Goal: Transaction & Acquisition: Download file/media

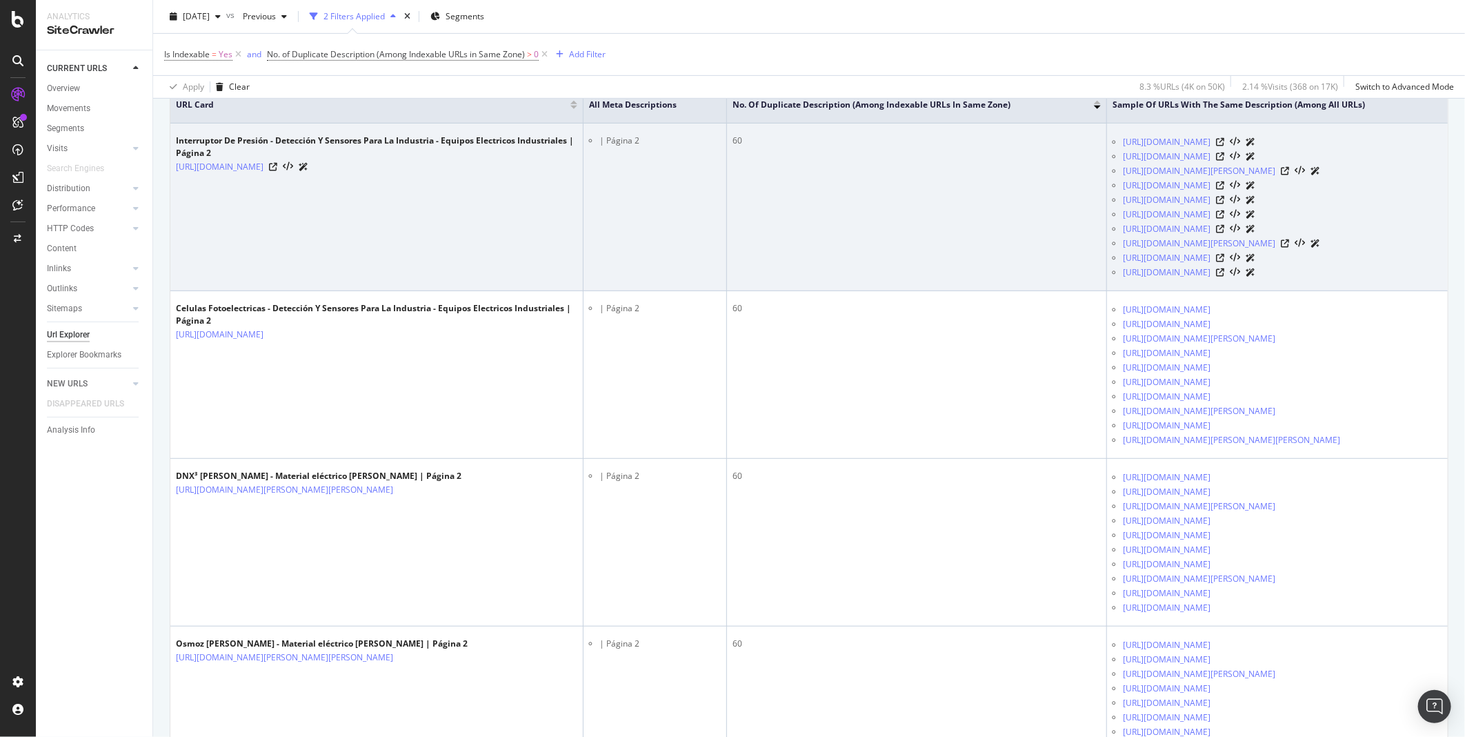
scroll to position [306, 0]
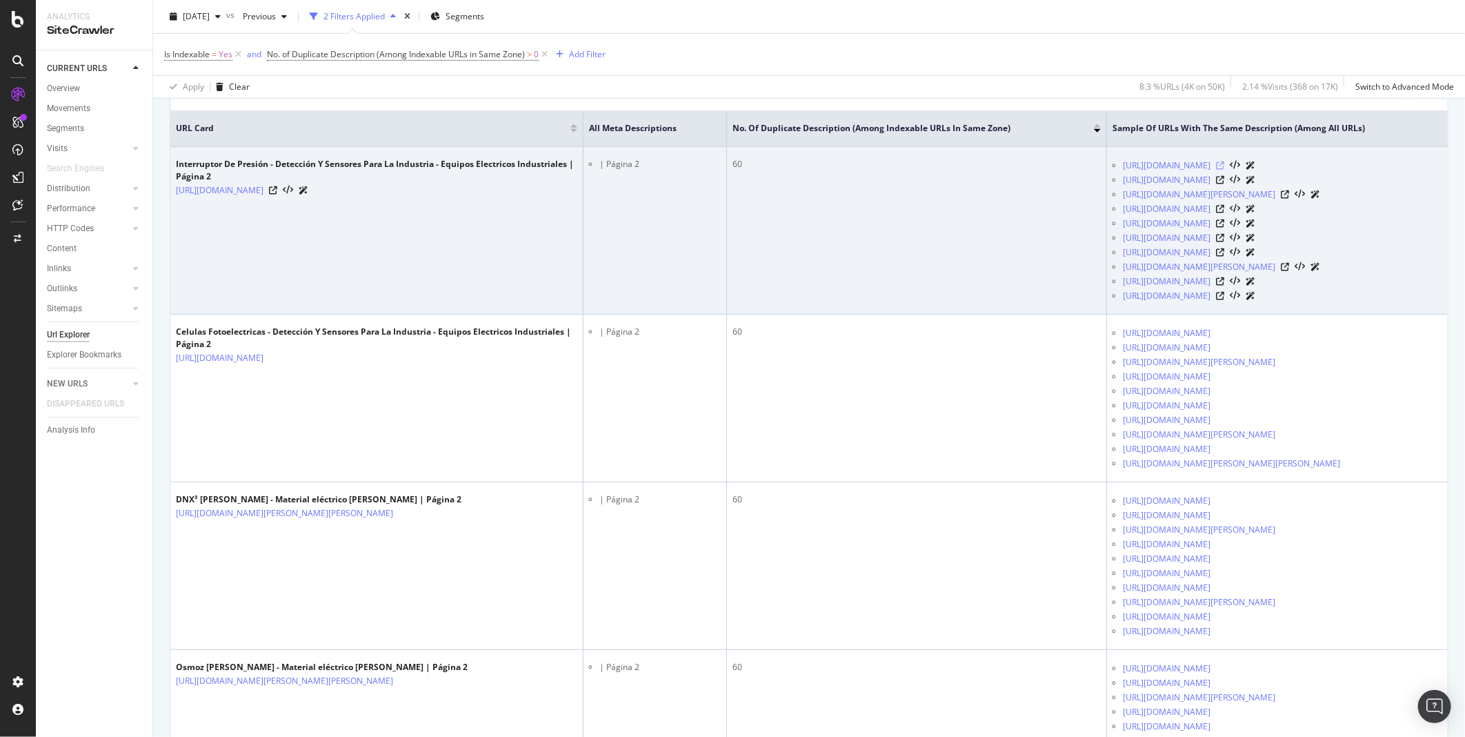
click at [1225, 170] on icon at bounding box center [1220, 165] width 8 height 8
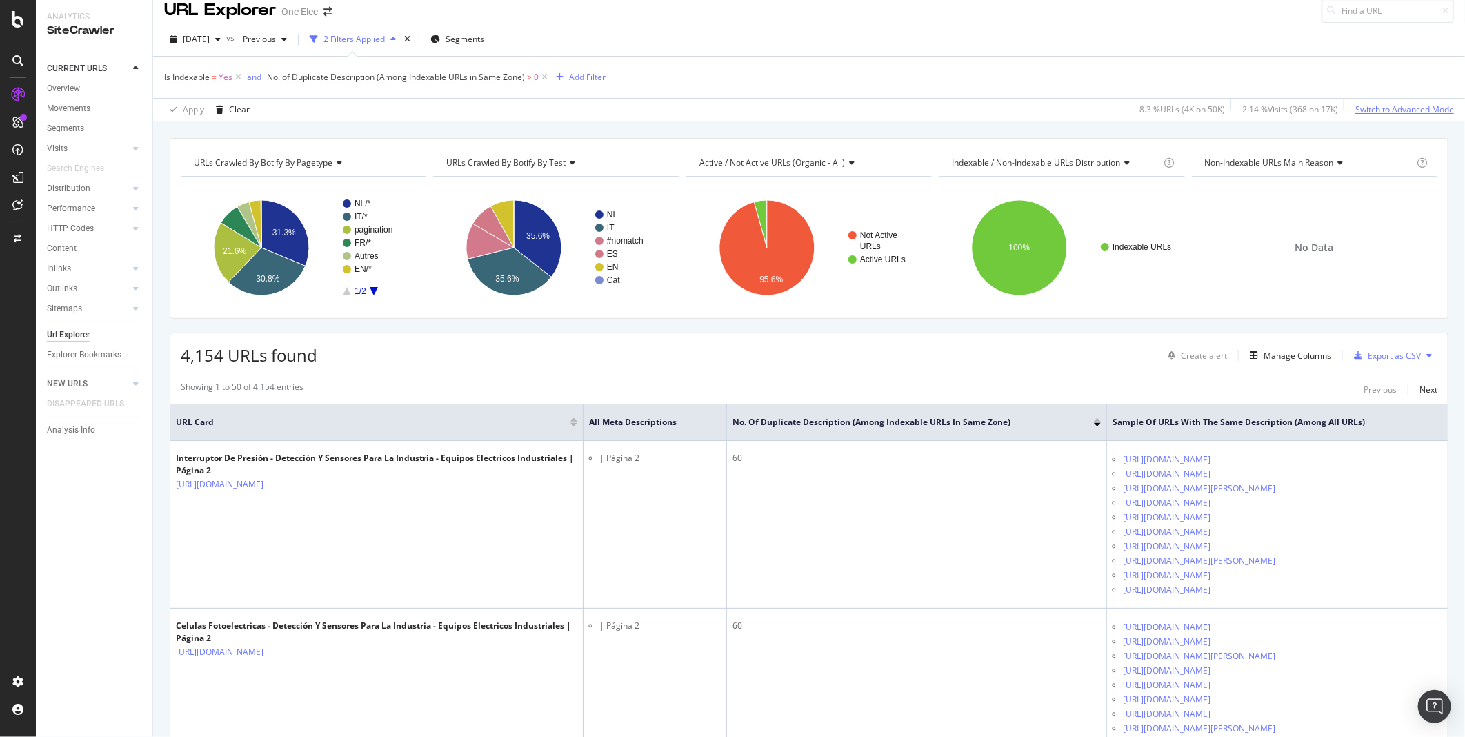
scroll to position [0, 0]
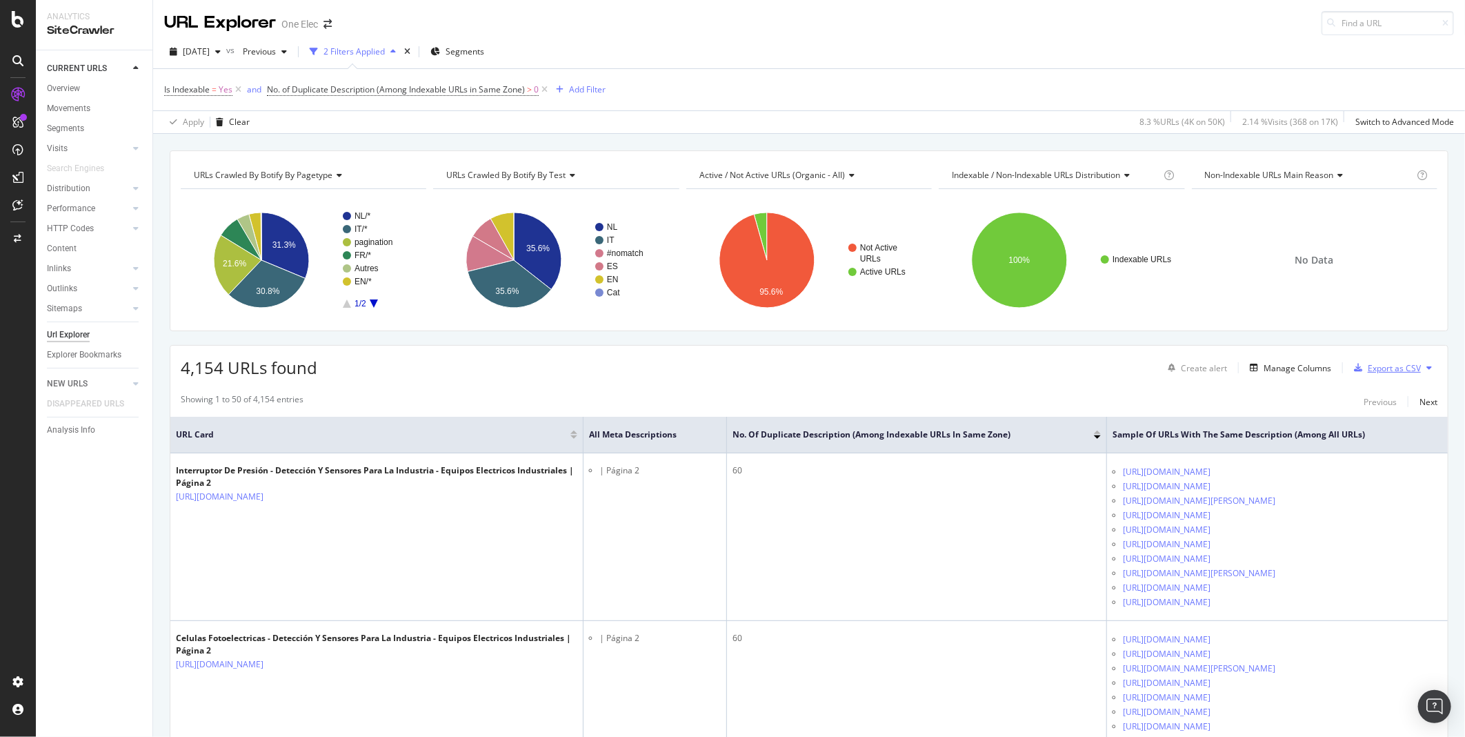
click at [1394, 366] on div "Export as CSV" at bounding box center [1394, 368] width 53 height 12
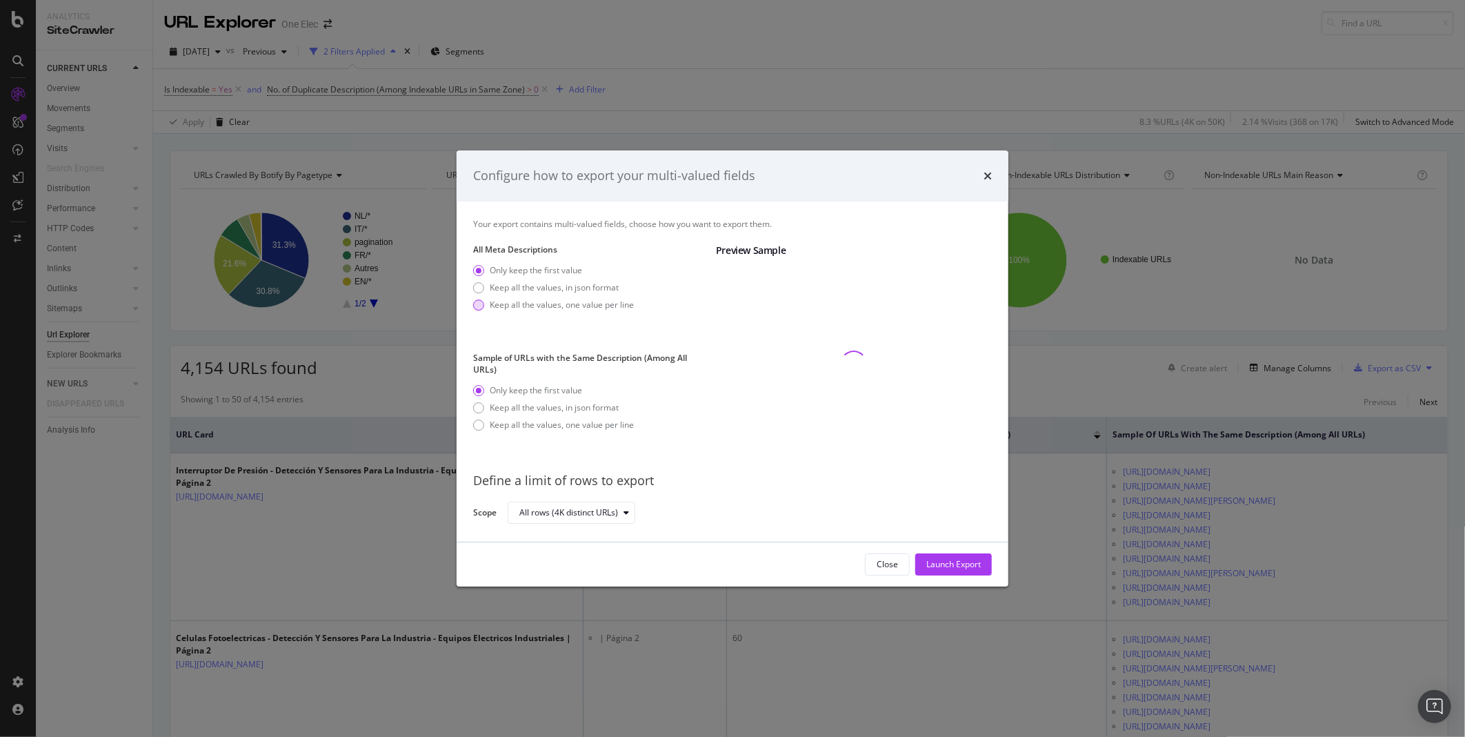
click at [486, 307] on div "Keep all the values, one value per line" at bounding box center [553, 305] width 161 height 12
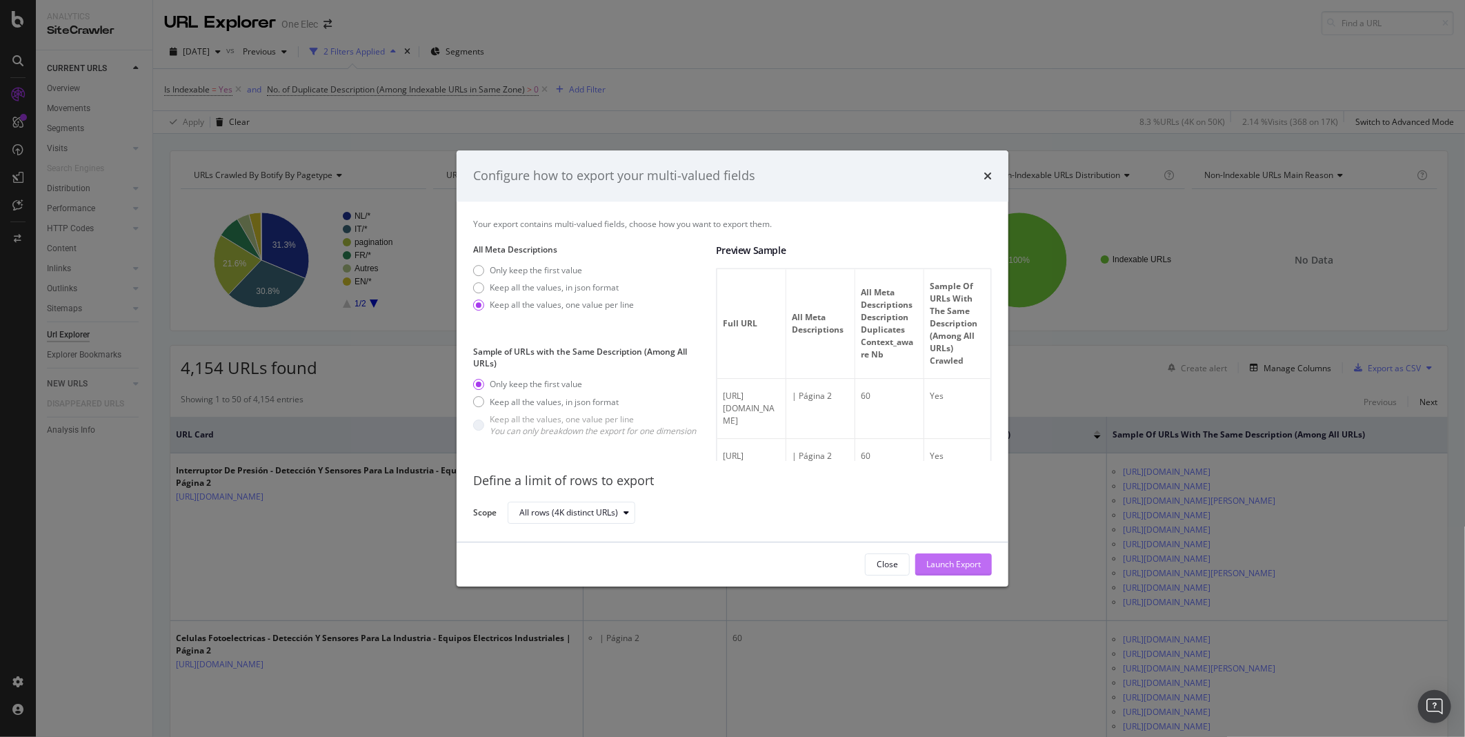
click at [959, 568] on div "Launch Export" at bounding box center [954, 564] width 55 height 12
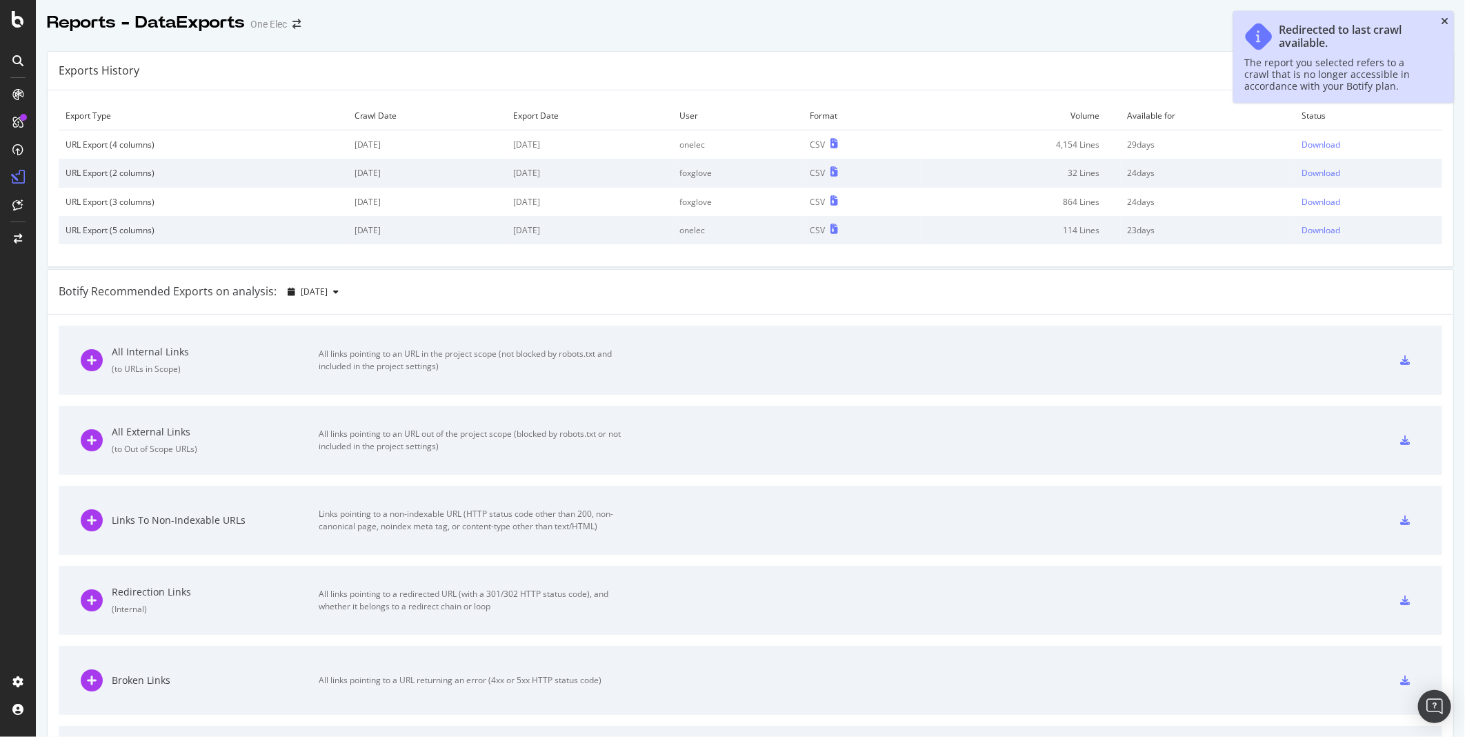
click at [1443, 22] on icon "close toast" at bounding box center [1445, 22] width 8 height 10
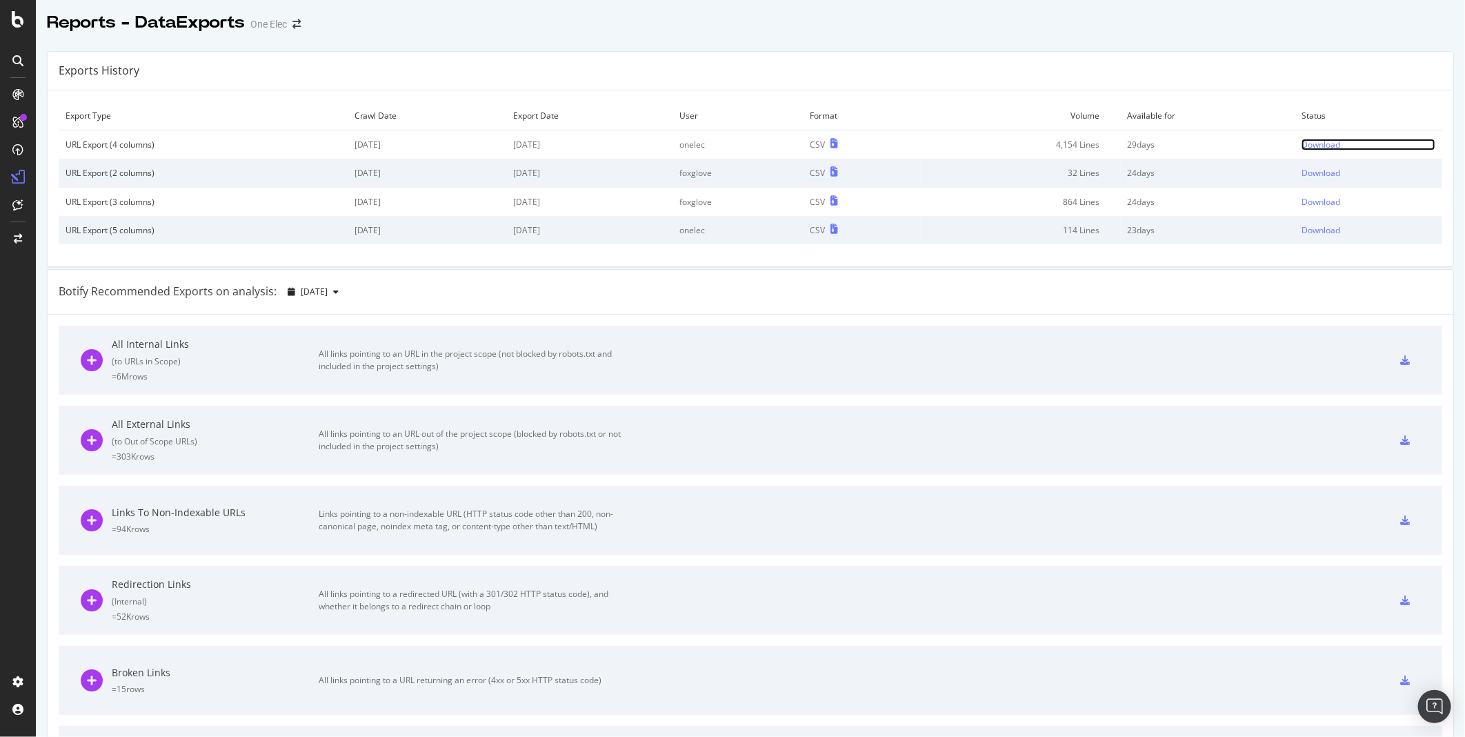
click at [1319, 147] on div "Download" at bounding box center [1321, 145] width 39 height 12
